Goal: Information Seeking & Learning: Learn about a topic

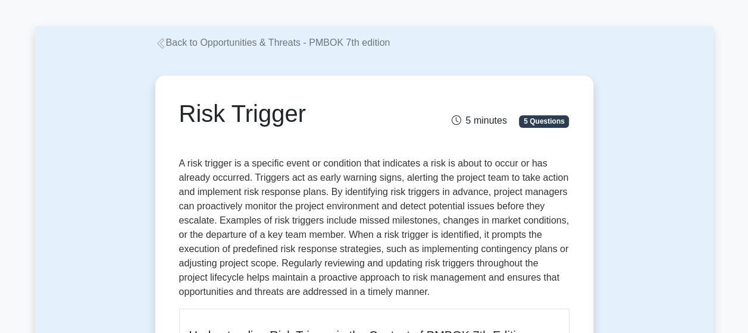
scroll to position [59, 0]
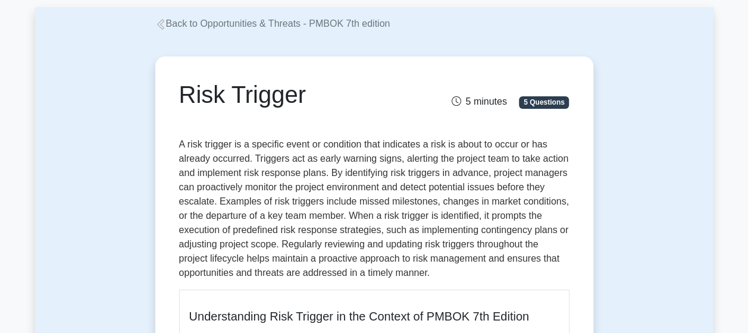
click at [307, 172] on p "A risk trigger is a specific event or condition that indicates a risk is about …" at bounding box center [374, 208] width 390 height 143
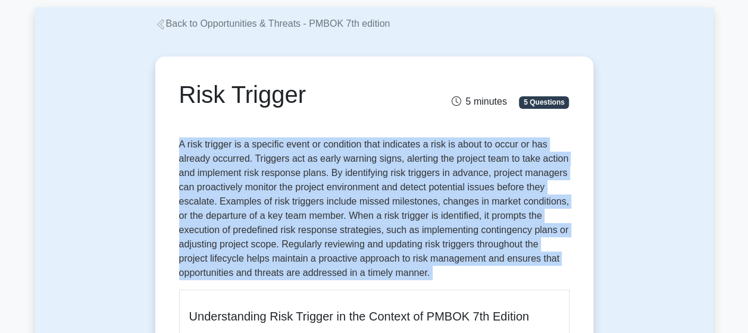
click at [308, 172] on p "A risk trigger is a specific event or condition that indicates a risk is about …" at bounding box center [374, 208] width 390 height 143
drag, startPoint x: 308, startPoint y: 172, endPoint x: 372, endPoint y: 241, distance: 94.3
click at [372, 241] on p "A risk trigger is a specific event or condition that indicates a risk is about …" at bounding box center [374, 208] width 390 height 143
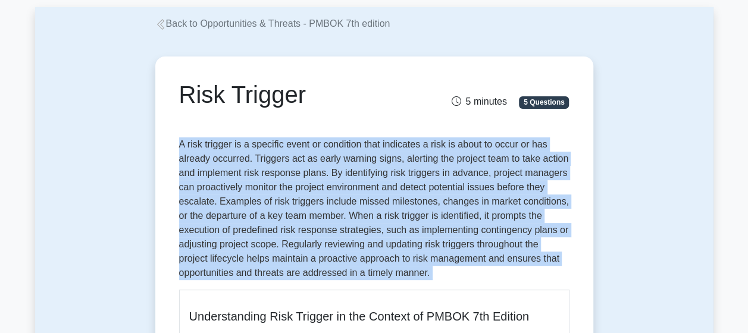
drag, startPoint x: 372, startPoint y: 241, endPoint x: 314, endPoint y: 237, distance: 57.9
click at [313, 237] on p "A risk trigger is a specific event or condition that indicates a risk is about …" at bounding box center [374, 208] width 390 height 143
click at [372, 232] on p "A risk trigger is a specific event or condition that indicates a risk is about …" at bounding box center [374, 208] width 390 height 143
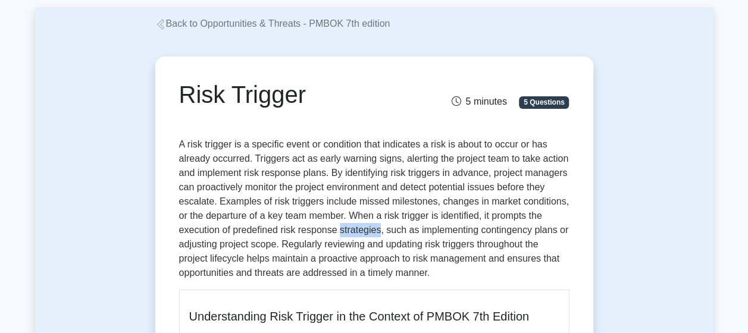
click at [372, 232] on p "A risk trigger is a specific event or condition that indicates a risk is about …" at bounding box center [374, 208] width 390 height 143
drag, startPoint x: 372, startPoint y: 232, endPoint x: 427, endPoint y: 268, distance: 65.8
click at [427, 268] on p "A risk trigger is a specific event or condition that indicates a risk is about …" at bounding box center [374, 208] width 390 height 143
click at [419, 274] on p "A risk trigger is a specific event or condition that indicates a risk is about …" at bounding box center [374, 208] width 390 height 143
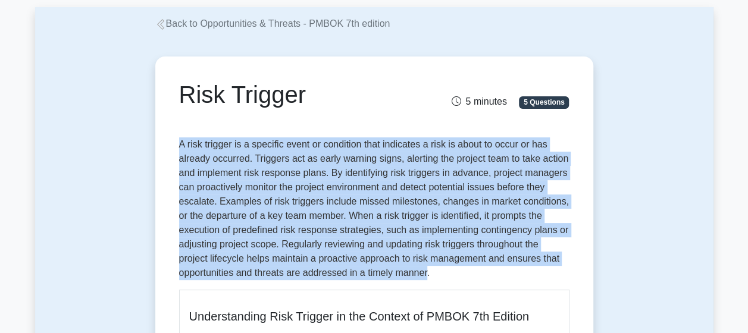
drag, startPoint x: 419, startPoint y: 274, endPoint x: 173, endPoint y: 150, distance: 275.6
drag, startPoint x: 173, startPoint y: 150, endPoint x: 195, endPoint y: 188, distance: 44.3
click at [195, 188] on p "A risk trigger is a specific event or condition that indicates a risk is about …" at bounding box center [374, 208] width 390 height 143
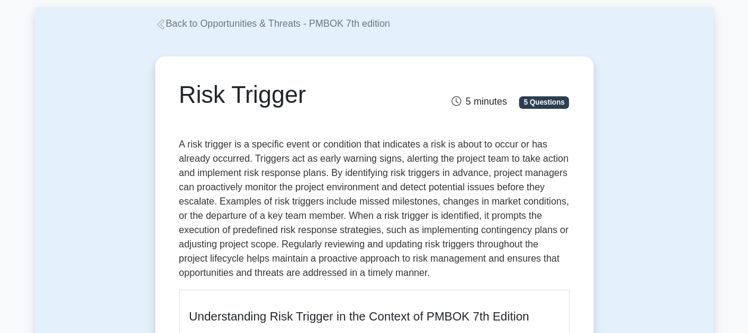
click at [179, 145] on p "A risk trigger is a specific event or condition that indicates a risk is about …" at bounding box center [374, 208] width 390 height 143
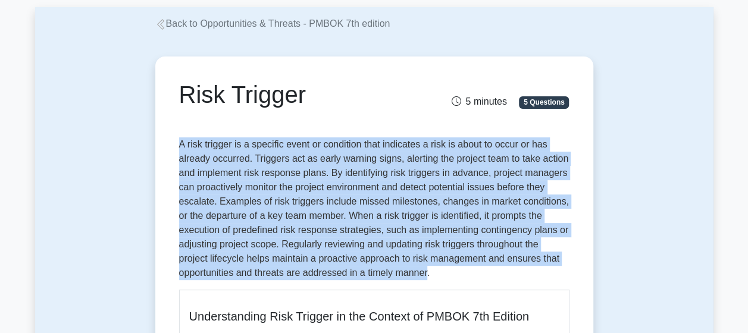
drag, startPoint x: 179, startPoint y: 145, endPoint x: 419, endPoint y: 275, distance: 272.6
click at [419, 275] on p "A risk trigger is a specific event or condition that indicates a risk is about …" at bounding box center [374, 208] width 390 height 143
click at [417, 279] on p "A risk trigger is a specific event or condition that indicates a risk is about …" at bounding box center [374, 208] width 390 height 143
click at [432, 274] on p "A risk trigger is a specific event or condition that indicates a risk is about …" at bounding box center [374, 208] width 390 height 143
drag, startPoint x: 432, startPoint y: 274, endPoint x: 174, endPoint y: 136, distance: 292.8
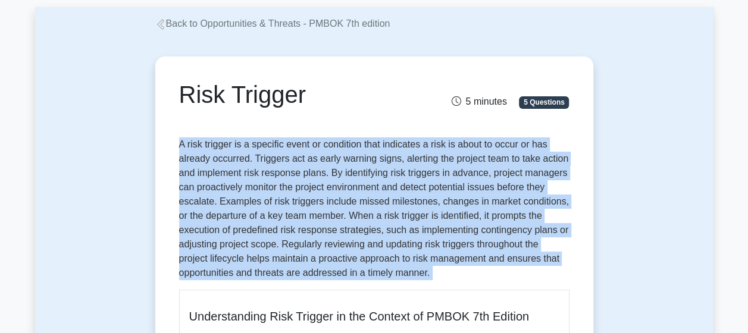
drag, startPoint x: 174, startPoint y: 136, endPoint x: 175, endPoint y: 162, distance: 25.6
drag, startPoint x: 175, startPoint y: 141, endPoint x: 535, endPoint y: 277, distance: 384.9
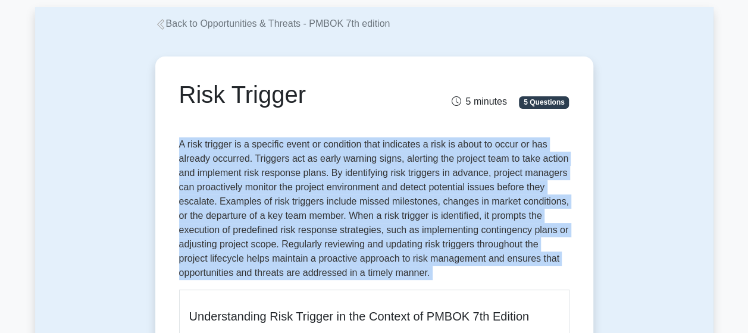
click at [535, 277] on p "A risk trigger is a specific event or condition that indicates a risk is about …" at bounding box center [374, 208] width 390 height 143
click at [539, 273] on p "A risk trigger is a specific event or condition that indicates a risk is about …" at bounding box center [374, 208] width 390 height 143
drag, startPoint x: 546, startPoint y: 272, endPoint x: 158, endPoint y: 143, distance: 408.6
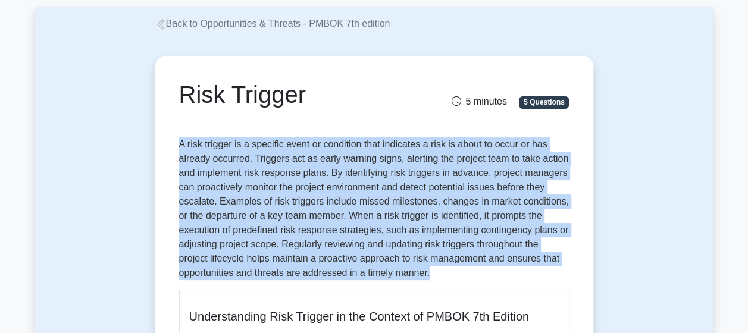
drag, startPoint x: 158, startPoint y: 143, endPoint x: 161, endPoint y: 168, distance: 24.6
drag, startPoint x: 167, startPoint y: 143, endPoint x: 540, endPoint y: 268, distance: 394.0
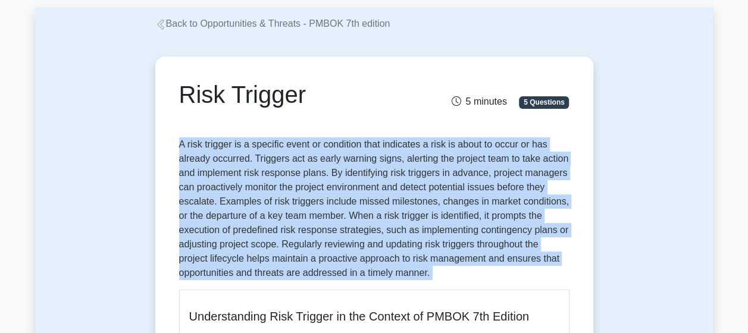
drag, startPoint x: 540, startPoint y: 268, endPoint x: 539, endPoint y: 275, distance: 7.2
click at [539, 275] on p "A risk trigger is a specific event or condition that indicates a risk is about …" at bounding box center [374, 208] width 390 height 143
click at [541, 275] on p "A risk trigger is a specific event or condition that indicates a risk is about …" at bounding box center [374, 208] width 390 height 143
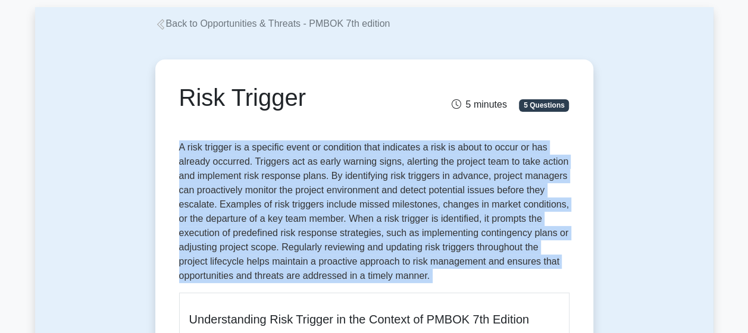
drag, startPoint x: 541, startPoint y: 275, endPoint x: 144, endPoint y: 138, distance: 420.3
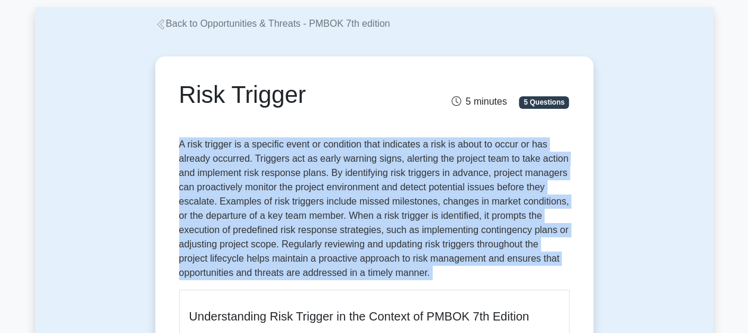
drag, startPoint x: 144, startPoint y: 138, endPoint x: 173, endPoint y: 161, distance: 36.9
drag, startPoint x: 173, startPoint y: 142, endPoint x: 525, endPoint y: 272, distance: 375.2
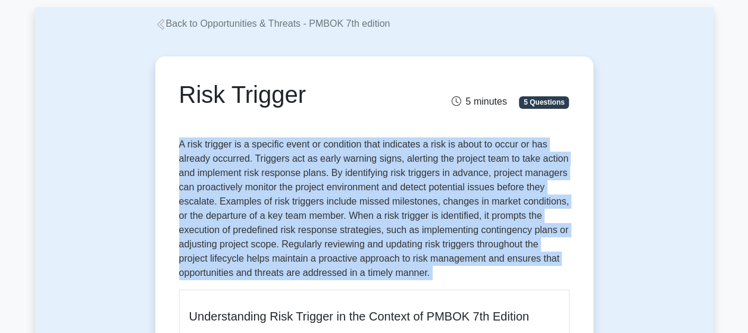
drag, startPoint x: 525, startPoint y: 272, endPoint x: 531, endPoint y: 276, distance: 7.5
click at [528, 276] on p "A risk trigger is a specific event or condition that indicates a risk is about …" at bounding box center [374, 208] width 390 height 143
click at [536, 275] on p "A risk trigger is a specific event or condition that indicates a risk is about …" at bounding box center [374, 208] width 390 height 143
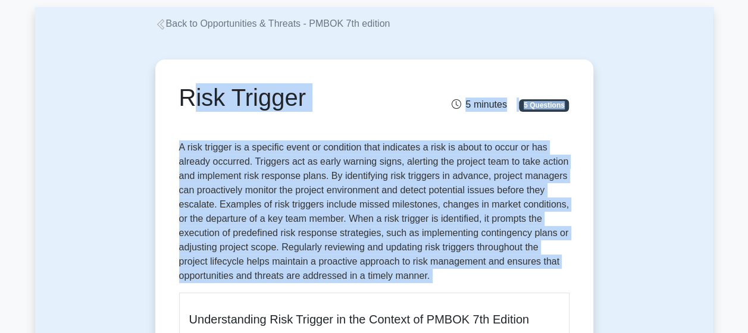
drag, startPoint x: 536, startPoint y: 275, endPoint x: 152, endPoint y: 105, distance: 420.0
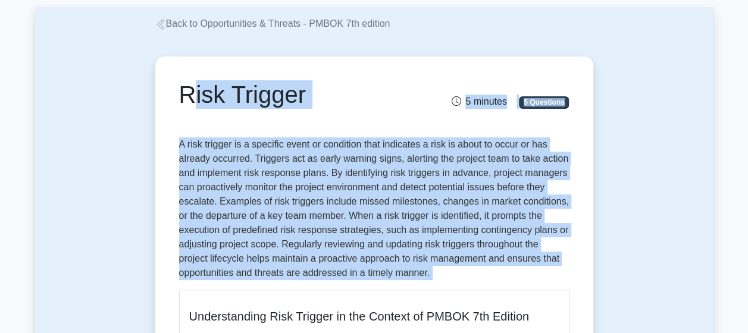
click at [328, 192] on p "A risk trigger is a specific event or condition that indicates a risk is about …" at bounding box center [374, 208] width 390 height 143
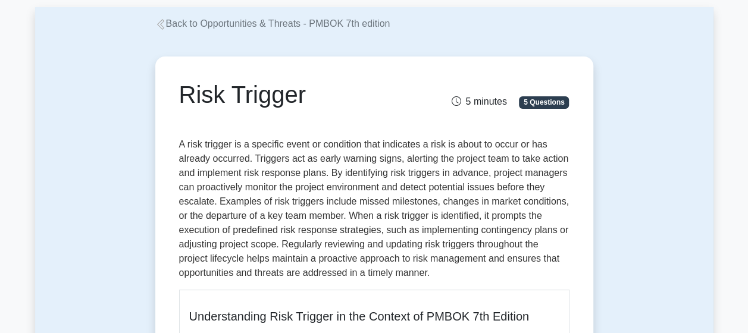
click at [356, 223] on p "A risk trigger is a specific event or condition that indicates a risk is about …" at bounding box center [374, 208] width 390 height 143
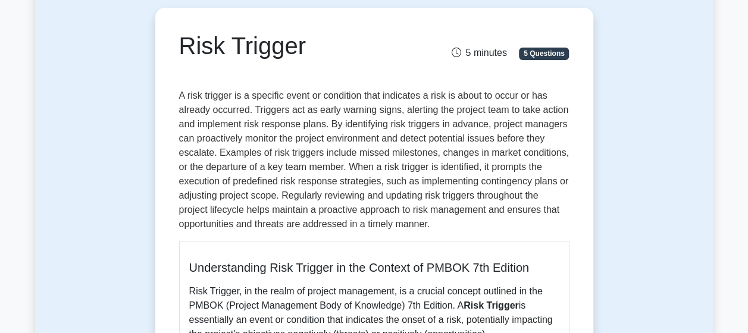
scroll to position [178, 0]
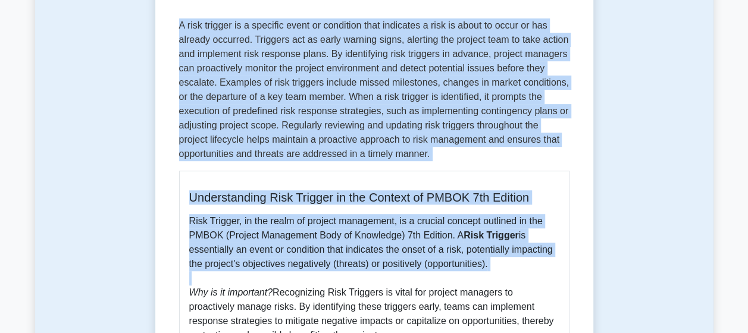
drag, startPoint x: 174, startPoint y: 30, endPoint x: 493, endPoint y: 278, distance: 404.5
drag, startPoint x: 493, startPoint y: 278, endPoint x: 544, endPoint y: 276, distance: 51.2
click at [543, 278] on p "Risk Trigger, in the realm of project management, is a crucial concept outlined…" at bounding box center [374, 335] width 370 height 243
click at [549, 272] on p "Risk Trigger, in the realm of project management, is a crucial concept outlined…" at bounding box center [374, 335] width 370 height 243
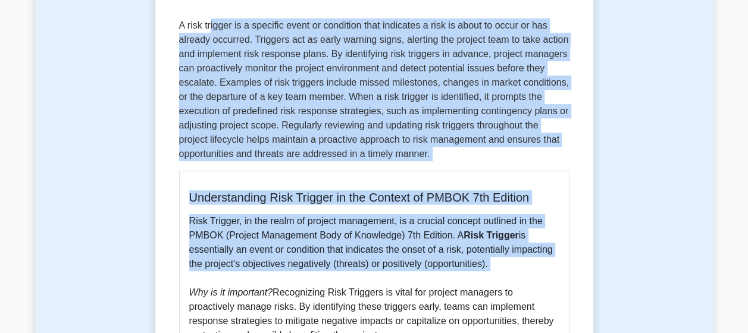
drag, startPoint x: 550, startPoint y: 272, endPoint x: 209, endPoint y: 19, distance: 424.4
drag, startPoint x: 209, startPoint y: 19, endPoint x: 306, endPoint y: 129, distance: 145.8
click at [306, 129] on p "A risk trigger is a specific event or condition that indicates a risk is about …" at bounding box center [374, 89] width 390 height 143
click at [314, 129] on p "A risk trigger is a specific event or condition that indicates a risk is about …" at bounding box center [374, 89] width 390 height 143
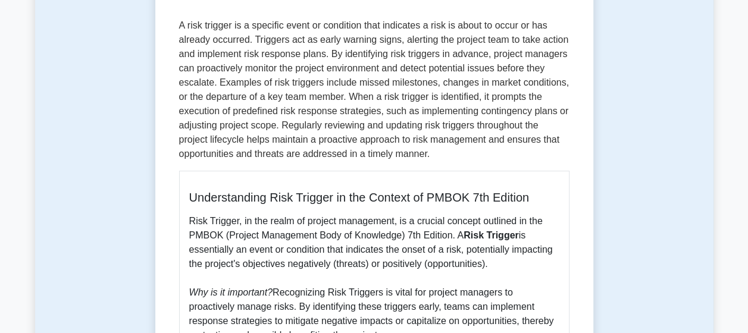
click at [314, 129] on p "A risk trigger is a specific event or condition that indicates a risk is about …" at bounding box center [374, 89] width 390 height 143
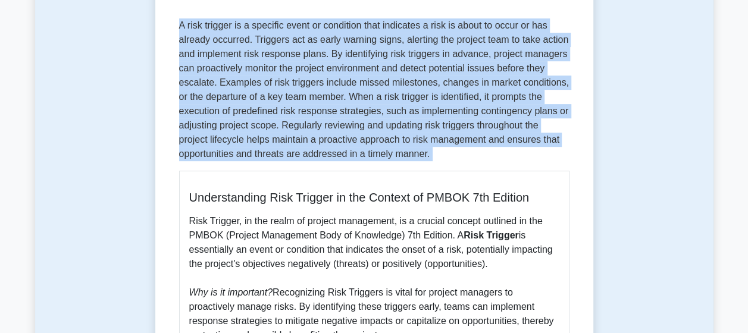
click at [314, 129] on p "A risk trigger is a specific event or condition that indicates a risk is about …" at bounding box center [374, 89] width 390 height 143
drag, startPoint x: 314, startPoint y: 129, endPoint x: 221, endPoint y: 146, distance: 95.0
click at [221, 146] on p "A risk trigger is a specific event or condition that indicates a risk is about …" at bounding box center [374, 89] width 390 height 143
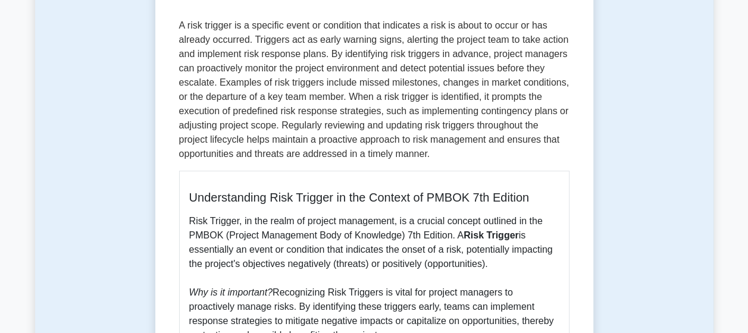
click at [221, 248] on p "Risk Trigger, in the realm of project management, is a crucial concept outlined…" at bounding box center [374, 335] width 370 height 243
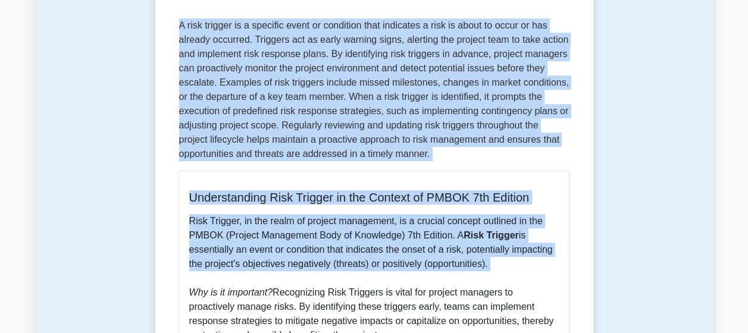
drag, startPoint x: 221, startPoint y: 248, endPoint x: 178, endPoint y: 90, distance: 164.1
drag, startPoint x: 178, startPoint y: 90, endPoint x: 362, endPoint y: 149, distance: 193.0
click at [362, 149] on p "A risk trigger is a specific event or condition that indicates a risk is about …" at bounding box center [374, 89] width 390 height 143
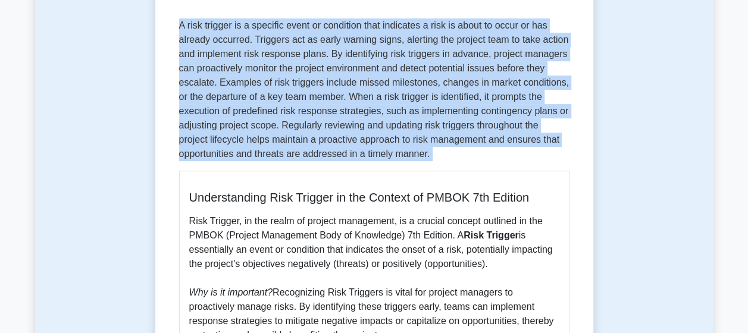
click at [362, 149] on p "A risk trigger is a specific event or condition that indicates a risk is about …" at bounding box center [374, 89] width 390 height 143
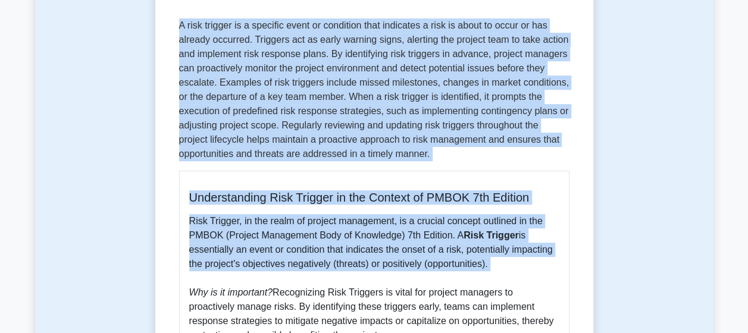
drag, startPoint x: 362, startPoint y: 149, endPoint x: 428, endPoint y: 231, distance: 105.8
drag, startPoint x: 428, startPoint y: 231, endPoint x: 531, endPoint y: 245, distance: 103.8
click at [516, 262] on p "Risk Trigger, in the realm of project management, is a crucial concept outlined…" at bounding box center [374, 335] width 370 height 243
click at [349, 275] on p "Risk Trigger, in the realm of project management, is a crucial concept outlined…" at bounding box center [374, 335] width 370 height 243
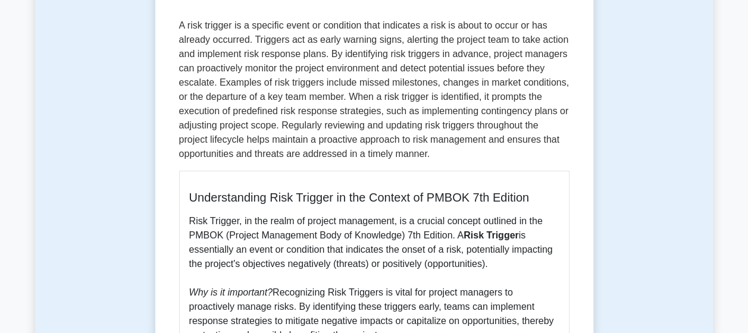
click at [221, 294] on icon "Why is it important?" at bounding box center [230, 292] width 83 height 10
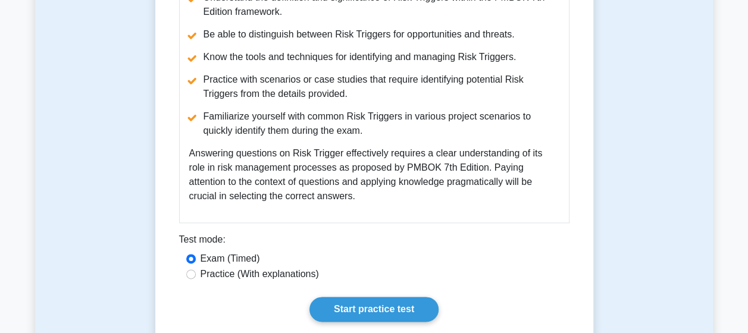
scroll to position [297, 0]
